Goal: Check status: Check status

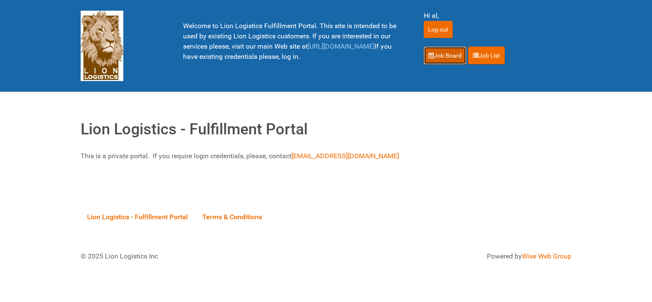
click at [438, 53] on link "Job Board" at bounding box center [445, 56] width 43 height 18
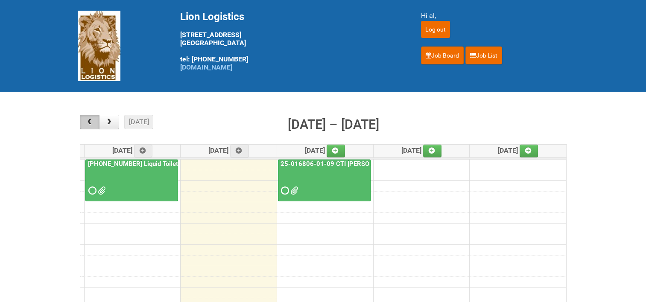
click at [92, 125] on span "button" at bounding box center [89, 122] width 8 height 7
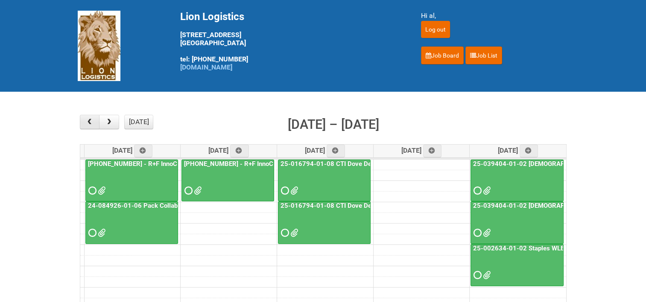
click at [92, 125] on span "button" at bounding box center [89, 122] width 8 height 7
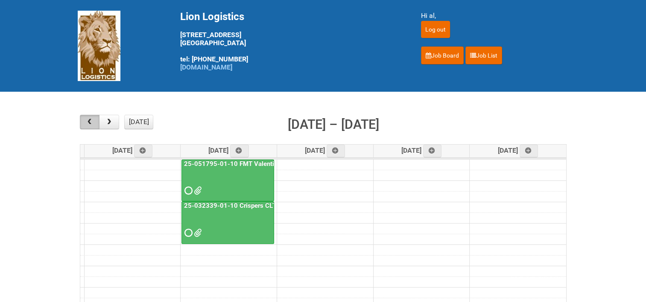
click at [92, 125] on span "button" at bounding box center [89, 122] width 8 height 7
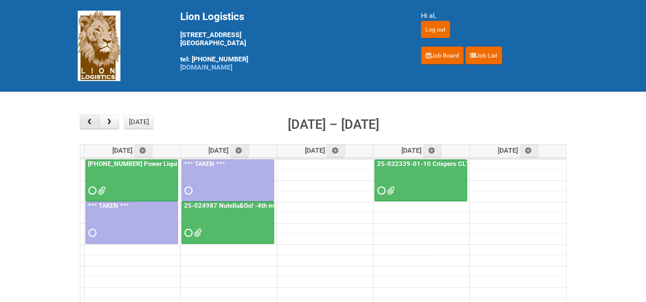
click at [92, 125] on span "button" at bounding box center [89, 122] width 8 height 7
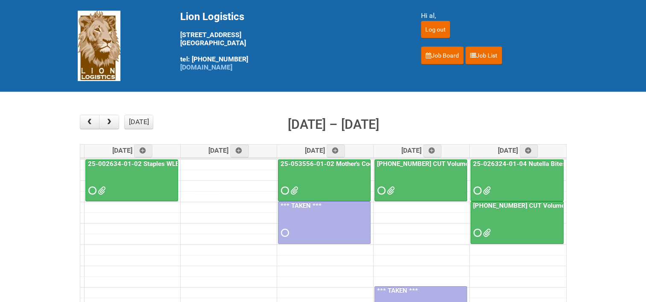
click at [544, 161] on link "25-026324-01-04 Nutella Bites Peanuts STM US - 2nd mailing" at bounding box center [564, 164] width 186 height 8
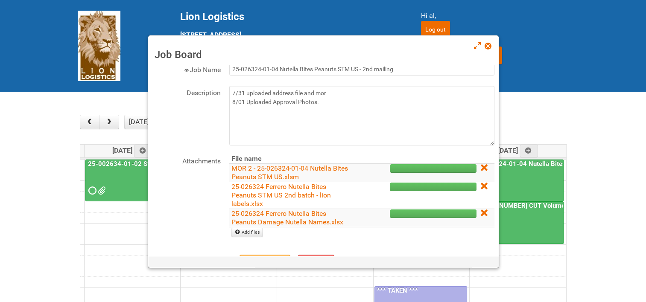
scroll to position [43, 0]
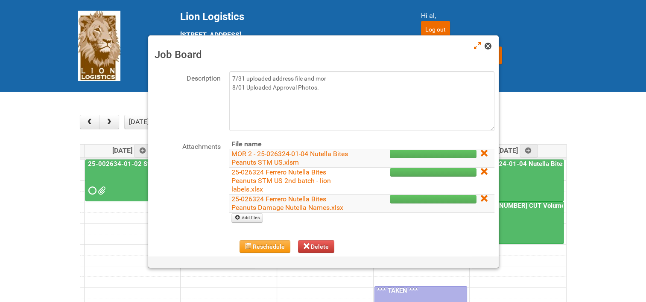
click at [487, 44] on span at bounding box center [488, 46] width 6 height 6
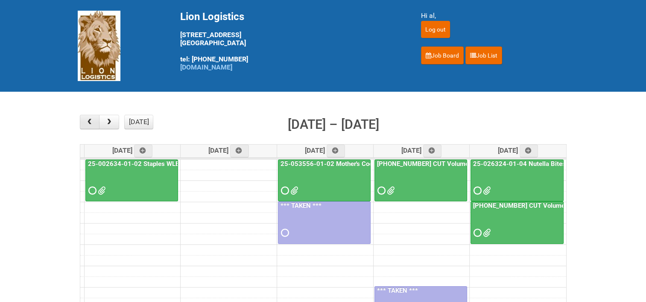
click at [91, 123] on span "button" at bounding box center [89, 122] width 8 height 7
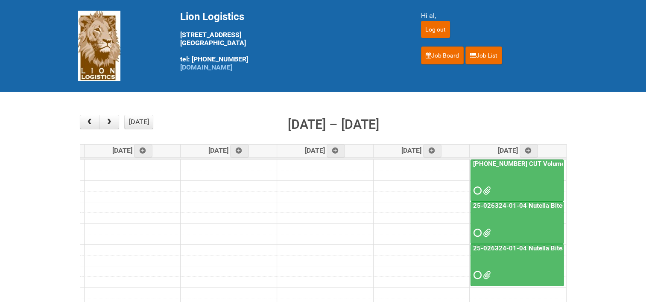
click at [529, 203] on link "25-026324-01-04 Nutella Bites Peanuts STM US" at bounding box center [544, 206] width 146 height 8
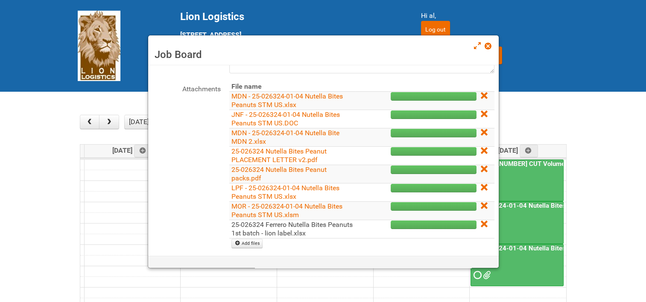
scroll to position [85, 0]
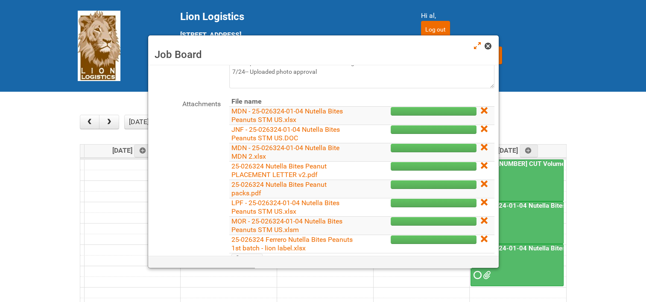
click at [491, 45] on link at bounding box center [489, 47] width 8 height 10
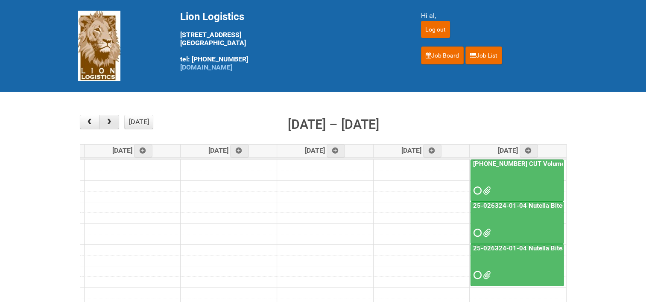
click at [113, 121] on span "button" at bounding box center [109, 122] width 8 height 7
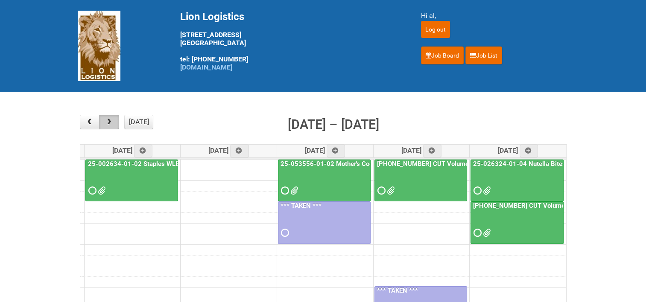
click at [112, 121] on span "button" at bounding box center [109, 122] width 8 height 7
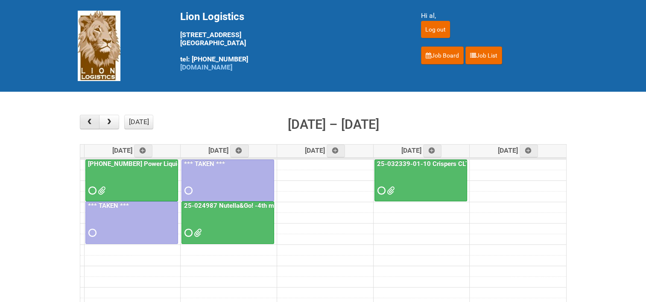
click at [92, 121] on span "button" at bounding box center [89, 122] width 8 height 7
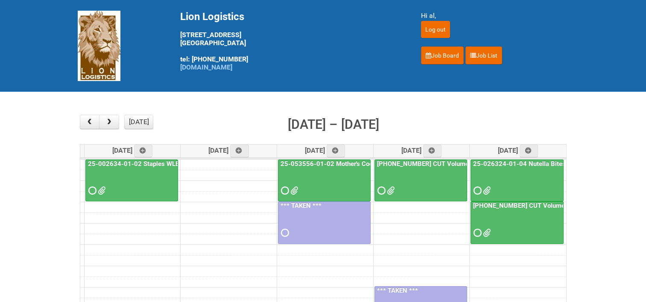
click at [522, 164] on link "25-026324-01-04 Nutella Bites Peanuts STM US - 2nd mailing" at bounding box center [564, 164] width 186 height 8
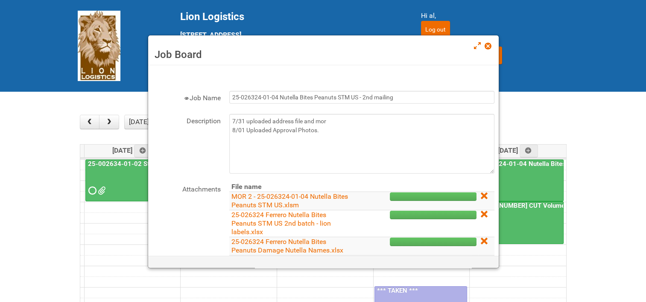
scroll to position [43, 0]
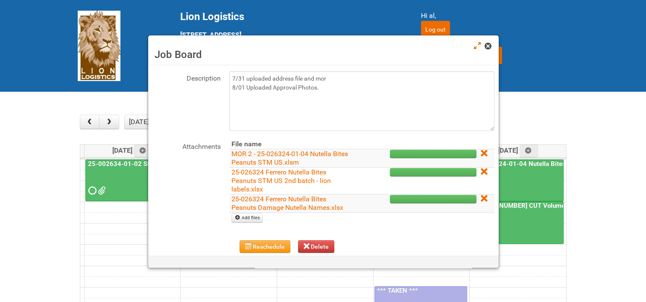
click at [490, 47] on span at bounding box center [488, 46] width 6 height 6
